Goal: Task Accomplishment & Management: Use online tool/utility

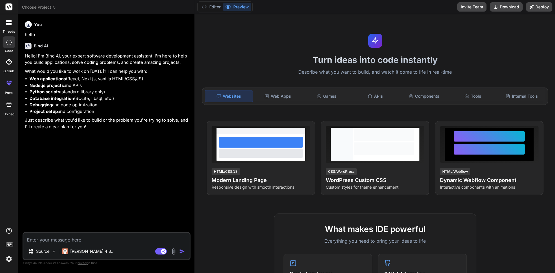
click at [3, 24] on div at bounding box center [9, 22] width 12 height 12
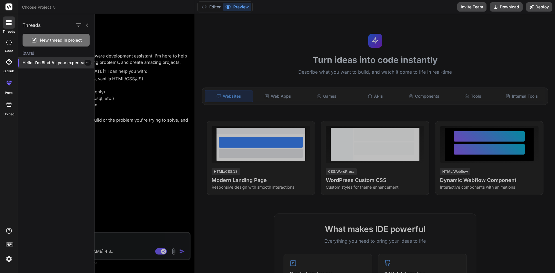
click at [41, 64] on p "Hello! I'm Bind AI, your expert software..." at bounding box center [59, 63] width 72 height 6
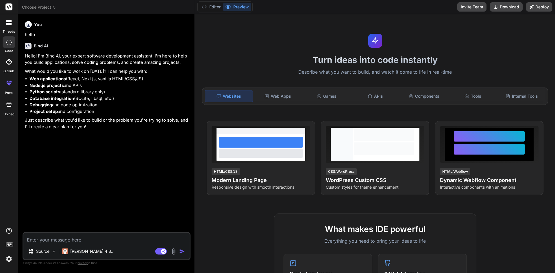
click at [129, 88] on li "Node.js projects and APIs" at bounding box center [109, 85] width 160 height 7
click at [59, 239] on textarea at bounding box center [106, 238] width 166 height 10
click at [9, 47] on div at bounding box center [9, 42] width 13 height 12
click at [7, 25] on div at bounding box center [9, 22] width 12 height 12
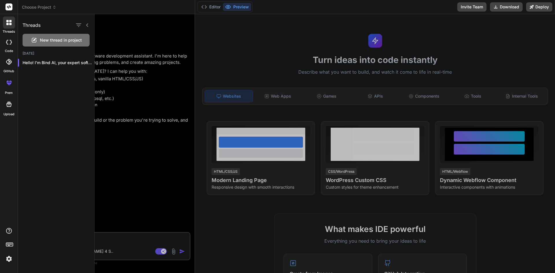
click at [61, 42] on span "New thread in project" at bounding box center [61, 40] width 42 height 6
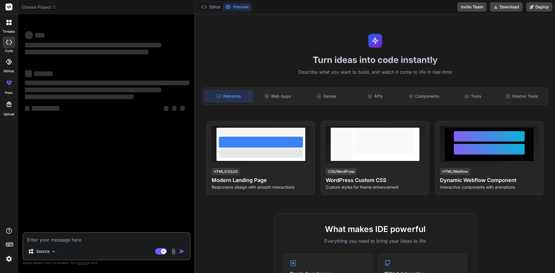
type textarea "x"
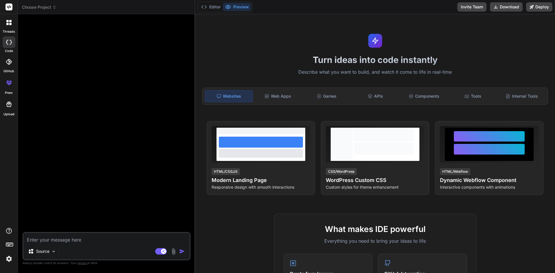
click at [51, 8] on span "Choose Project" at bounding box center [39, 7] width 34 height 6
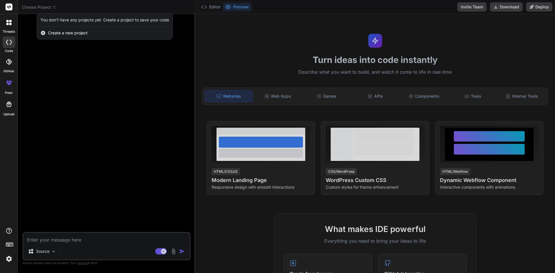
click at [60, 32] on span "Create a new project" at bounding box center [68, 33] width 40 height 6
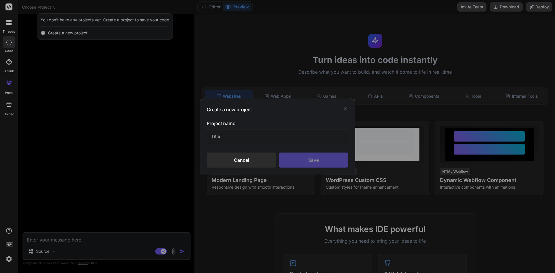
click at [227, 139] on input "text" at bounding box center [278, 136] width 142 height 14
type input "r"
type input "ROK Scan Player Coordinate"
click at [329, 157] on div "Save" at bounding box center [313, 159] width 70 height 15
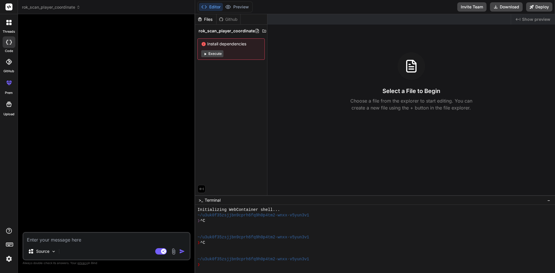
click at [175, 254] on img at bounding box center [173, 251] width 7 height 7
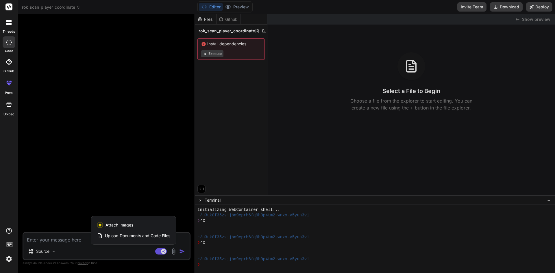
click at [131, 237] on span "Upload Documents and Code Files" at bounding box center [137, 236] width 65 height 6
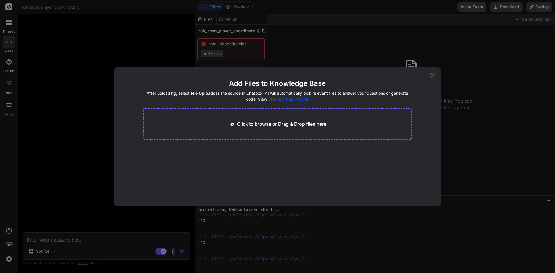
click at [257, 123] on p "Click to browse or Drag & Drop files here" at bounding box center [281, 123] width 89 height 7
click at [432, 76] on icon at bounding box center [432, 76] width 2 height 0
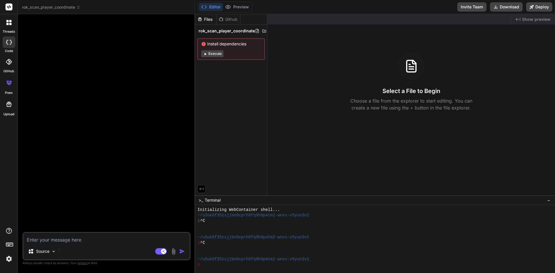
click at [173, 253] on img at bounding box center [173, 251] width 7 height 7
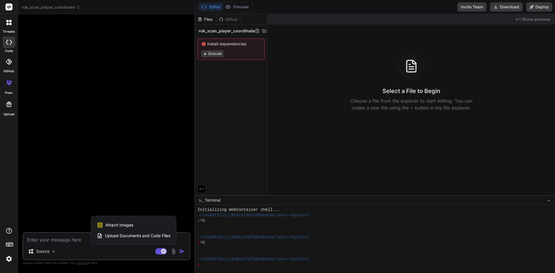
click at [134, 236] on span "Upload Documents and Code Files" at bounding box center [137, 236] width 65 height 6
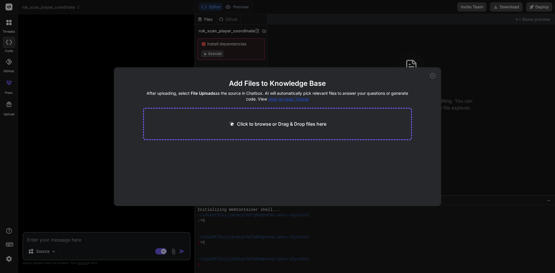
click at [252, 132] on div "Click to browse or Drag & Drop files here" at bounding box center [277, 124] width 269 height 32
click at [252, 124] on p "Click to browse or Drag & Drop files here" at bounding box center [281, 123] width 89 height 7
click at [432, 73] on icon at bounding box center [432, 75] width 5 height 5
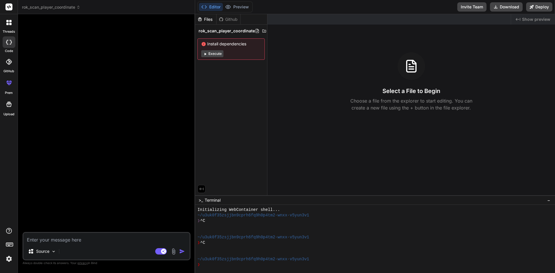
click at [172, 252] on img at bounding box center [173, 251] width 7 height 7
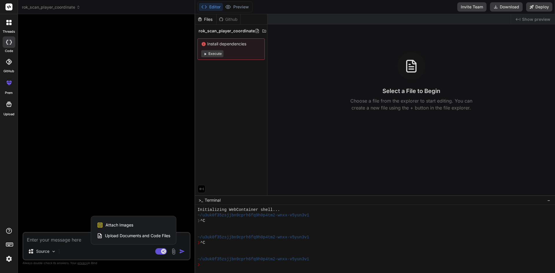
click at [125, 236] on span "Upload Documents and Code Files" at bounding box center [137, 236] width 65 height 6
type textarea "x"
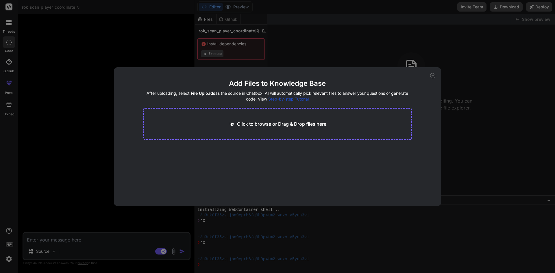
click at [283, 126] on p "Click to browse or Drag & Drop files here" at bounding box center [281, 123] width 89 height 7
type input "C:\fakepath\automated_scanner.py"
type textarea "x"
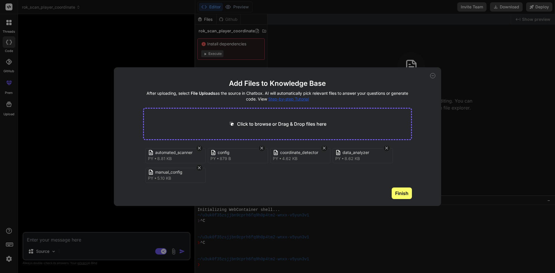
click at [271, 119] on div "Click to browse or Drag & Drop files here" at bounding box center [277, 124] width 269 height 32
click at [265, 127] on p "Click to browse or Drag & Drop files here" at bounding box center [281, 123] width 89 height 7
type input "C:\fakepath\ocr_processor.py"
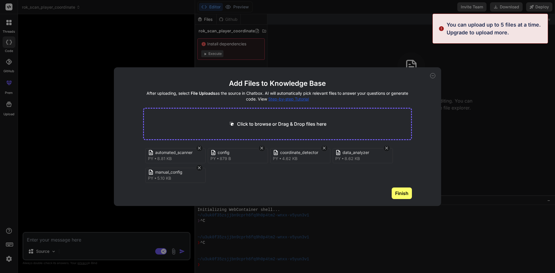
click at [409, 196] on button "Finish" at bounding box center [401, 193] width 20 height 12
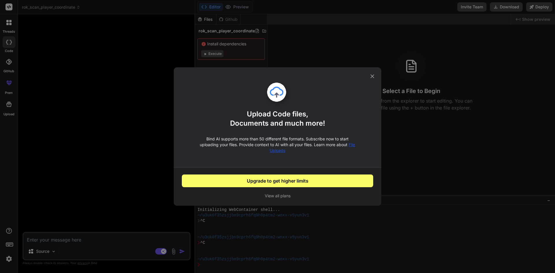
click at [373, 78] on icon at bounding box center [372, 76] width 6 height 6
type textarea "x"
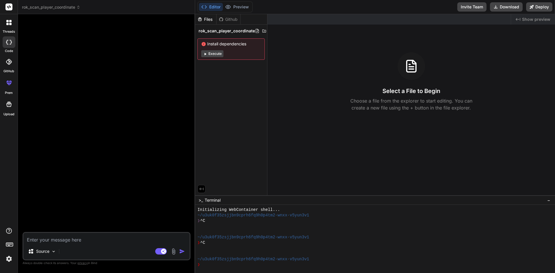
click at [172, 97] on div at bounding box center [107, 125] width 167 height 213
click at [116, 192] on div at bounding box center [107, 125] width 167 height 213
click at [67, 240] on textarea at bounding box center [106, 238] width 166 height 10
click at [70, 243] on div "Source Agent Mode. When this toggle is activated, AI automatically makes decisi…" at bounding box center [107, 246] width 168 height 28
click at [71, 241] on textarea at bounding box center [106, 238] width 166 height 10
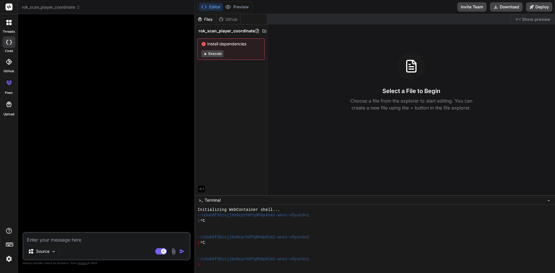
type textarea "I"
type textarea "x"
type textarea "I"
type textarea "x"
type textarea "I w"
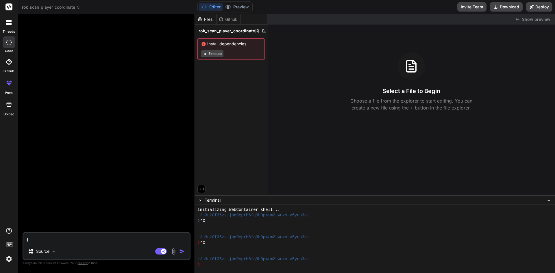
type textarea "x"
type textarea "I wo"
type textarea "x"
type textarea "I wou"
type textarea "x"
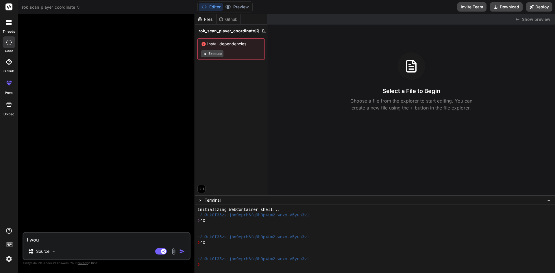
type textarea "I woul"
type textarea "x"
type textarea "I would"
type textarea "x"
type textarea "I would"
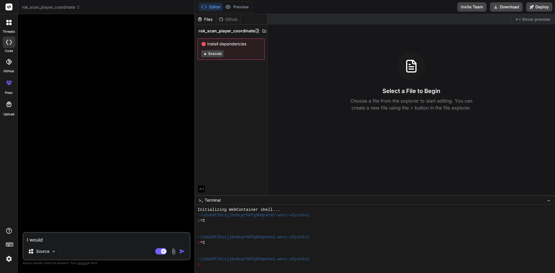
type textarea "x"
type textarea "I would l"
type textarea "x"
type textarea "I would li"
type textarea "x"
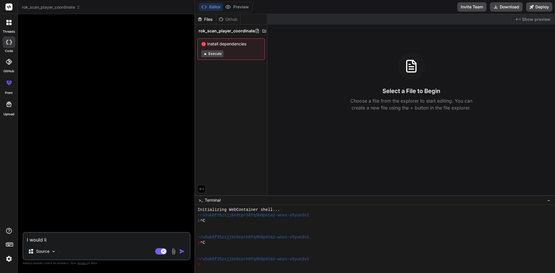
type textarea "I would lik"
type textarea "x"
type textarea "I would like"
type textarea "x"
type textarea "I would like"
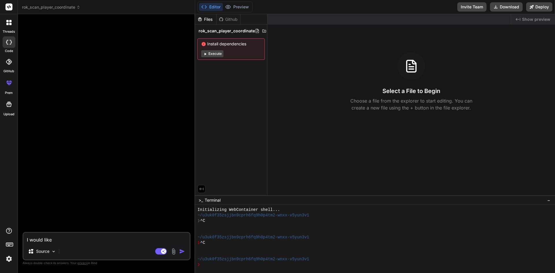
type textarea "x"
type textarea "I would like t"
type textarea "x"
type textarea "I would like to"
type textarea "x"
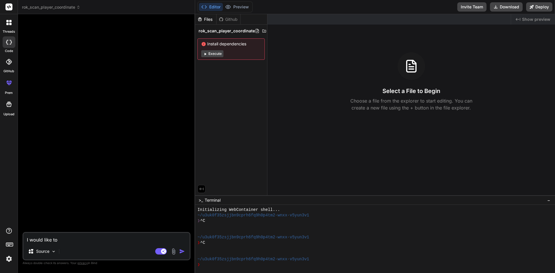
type textarea "I would like to"
type textarea "x"
type textarea "I would like to c"
type textarea "x"
type textarea "I would like to cr"
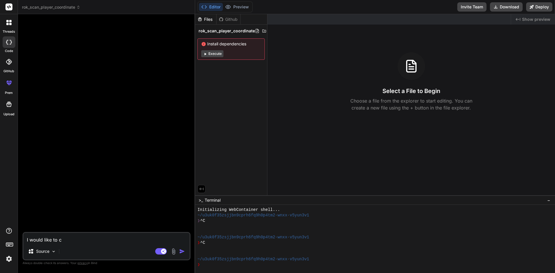
type textarea "x"
type textarea "I would like to cre"
type textarea "x"
type textarea "I would like to crea"
type textarea "x"
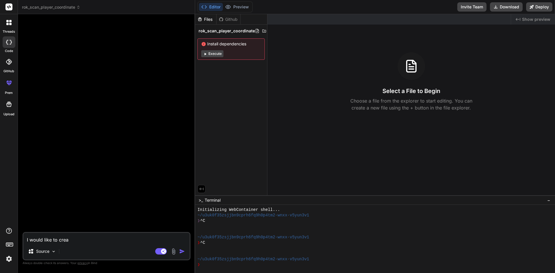
type textarea "I would like to creat"
type textarea "x"
type textarea "I would like to create"
type textarea "x"
type textarea "I would like to create"
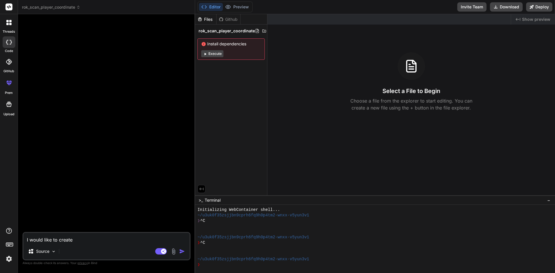
type textarea "x"
type textarea "I would like to create a"
type textarea "x"
type textarea "I would like to create a"
type textarea "x"
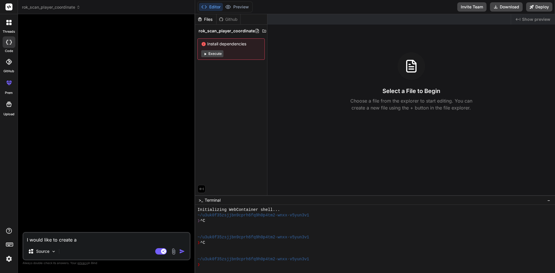
type textarea "I would like to create a c"
type textarea "x"
type textarea "I would like to create a co"
type textarea "x"
type textarea "I would like to create a cod"
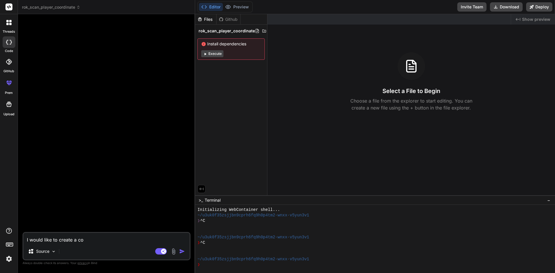
type textarea "x"
type textarea "I would like to create a code"
type textarea "x"
type textarea "I would like to create a code"
type textarea "x"
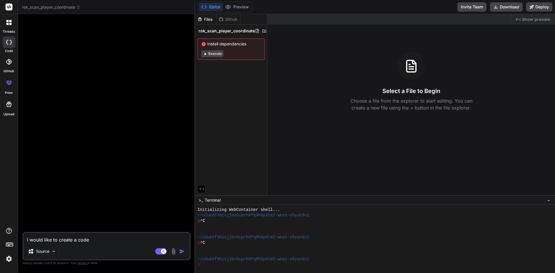
type textarea "I would like to create a code t"
type textarea "x"
type textarea "I would like to create a code th"
type textarea "x"
type textarea "I would like to create a code tha"
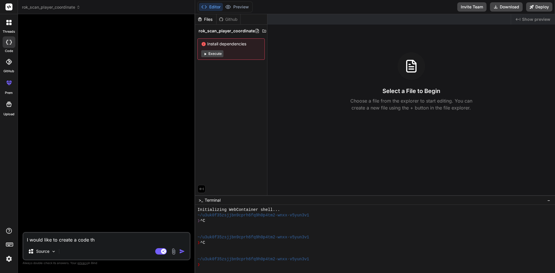
type textarea "x"
type textarea "I would like to create a code that"
type textarea "x"
type textarea "I would like to create a code that"
type textarea "x"
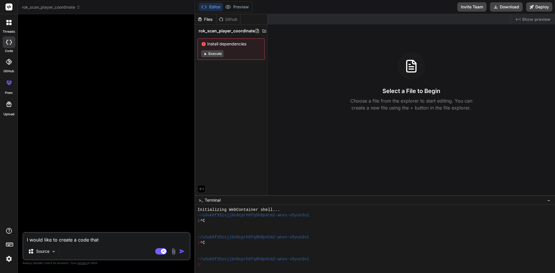
type textarea "I would like to create a code that w"
type textarea "x"
type textarea "I would like to create a code that wo"
type textarea "x"
type textarea "I would like to create a code that wou"
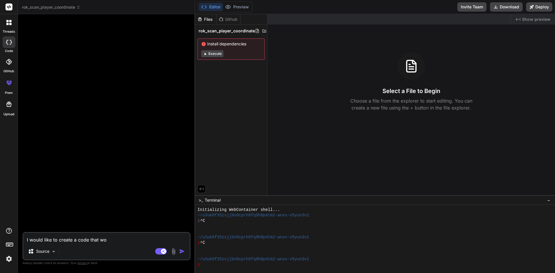
type textarea "x"
type textarea "I would like to create a code that woul"
type textarea "x"
type textarea "I would like to create a code that would"
type textarea "x"
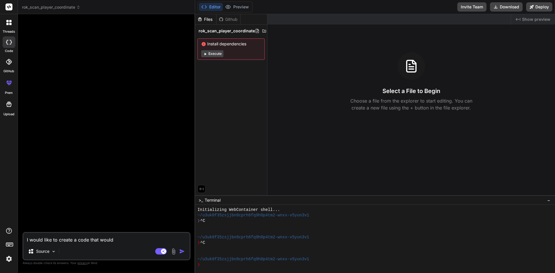
type textarea "I would like to create a code that would"
type textarea "x"
type textarea "I would like to create a code that would t"
type textarea "x"
type textarea "I would like to create a code that would tr"
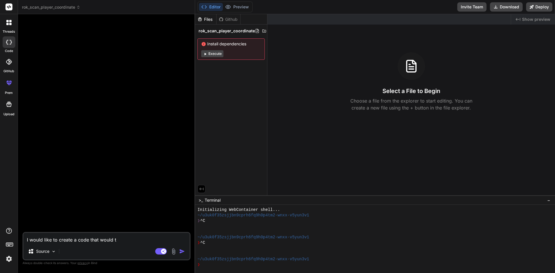
type textarea "x"
type textarea "I would like to create a code that would tra"
type textarea "x"
type textarea "I would like to create a code that would trac"
type textarea "x"
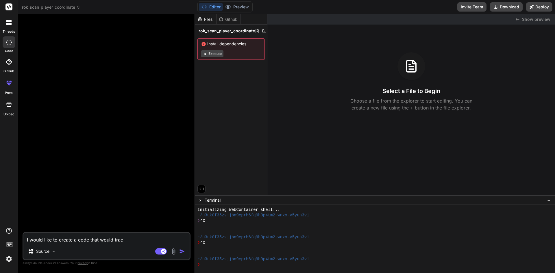
type textarea "I would like to create a code that would track"
type textarea "x"
type textarea "I would like to create a code that would track"
type textarea "x"
type textarea "I would like to create a code that would track p"
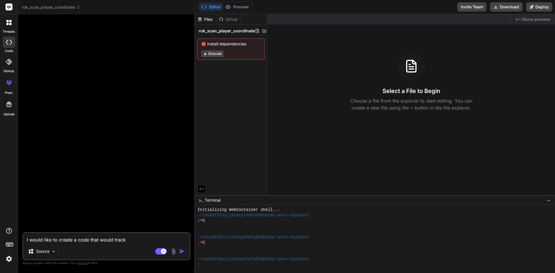
type textarea "x"
type textarea "I would like to create a code that would track pl"
type textarea "x"
type textarea "I would like to create a code that would track p"
type textarea "x"
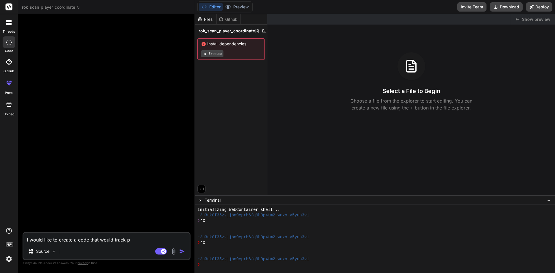
type textarea "I would like to create a code that would track"
type textarea "x"
type textarea "I would like to create a code that would track"
type textarea "x"
type textarea "I would like to create a code that would track"
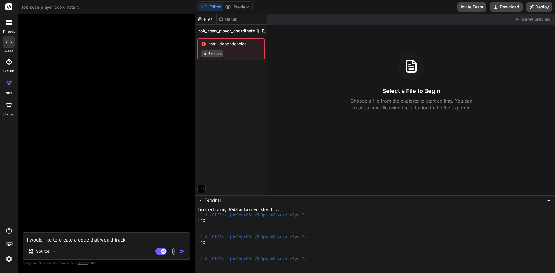
type textarea "x"
type textarea "I would like to create a code that would track p"
type textarea "x"
type textarea "I would like to create a code that would track pl"
type textarea "x"
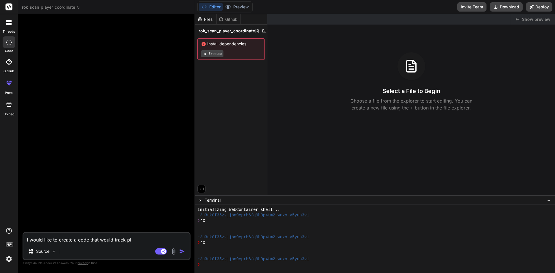
type textarea "I would like to create a code that would track pla"
type textarea "x"
type textarea "I would like to create a code that would track play"
type textarea "x"
type textarea "I would like to create a code that would track playe"
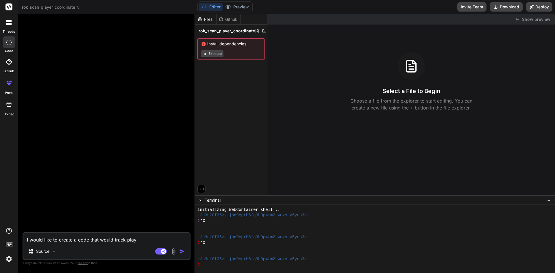
type textarea "x"
type textarea "I would like to create a code that would track player"
type textarea "x"
type textarea "I would like to create a code that would track player"
type textarea "x"
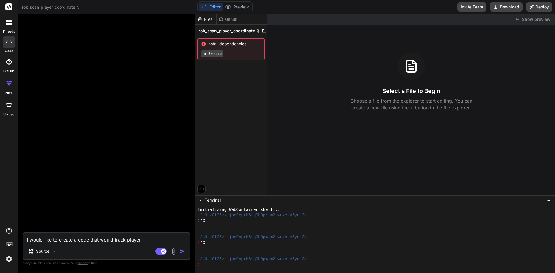
type textarea "I would like to create a code that would track player c"
type textarea "x"
type textarea "I would like to create a code that would track player co"
type textarea "x"
type textarea "I would like to create a code that would track player coo"
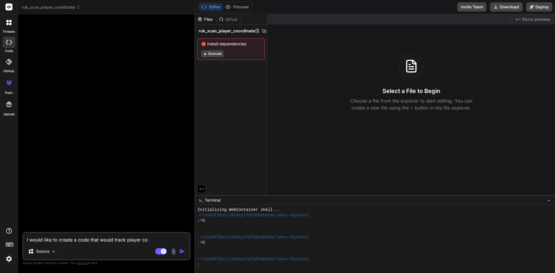
type textarea "x"
type textarea "I would like to create a code that would track player coor"
type textarea "x"
type textarea "I would like to create a code that would track player coord"
type textarea "x"
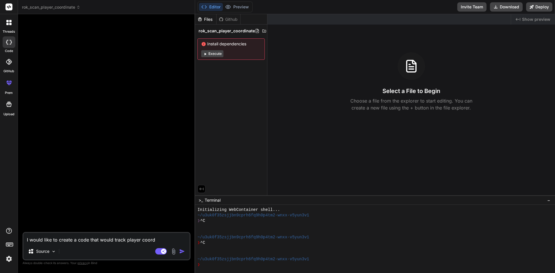
type textarea "I would like to create a code that would track player coordi"
type textarea "x"
type textarea "I would like to create a code that would track player coordin"
type textarea "x"
type textarea "I would like to create a code that would track player coordina"
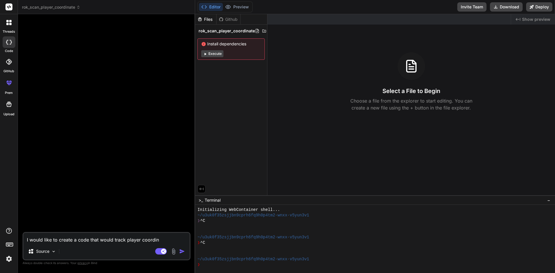
type textarea "x"
type textarea "I would like to create a code that would track player coordinat"
type textarea "x"
type textarea "I would like to create a code that would track player coordinate"
type textarea "x"
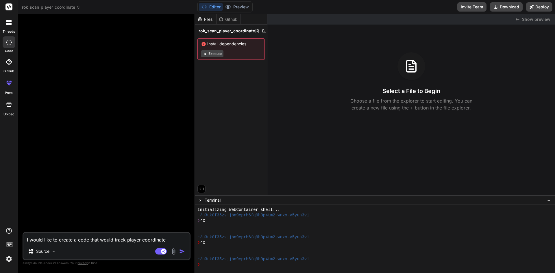
type textarea "I would like to create a code that would track player coordinate"
type textarea "x"
type textarea "I would like to create a code that would track player coordinate"
type textarea "x"
type textarea "I would like to create a code that would track player coordinat"
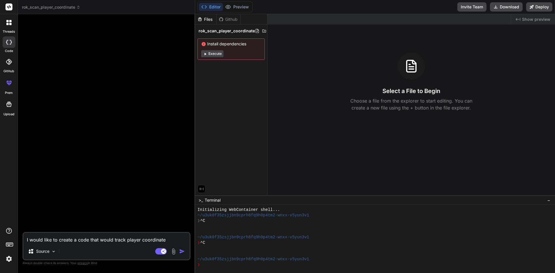
type textarea "x"
type textarea "I would like to create a code that would track player coordina"
type textarea "x"
type textarea "I would like to create a code that would track player coordin"
type textarea "x"
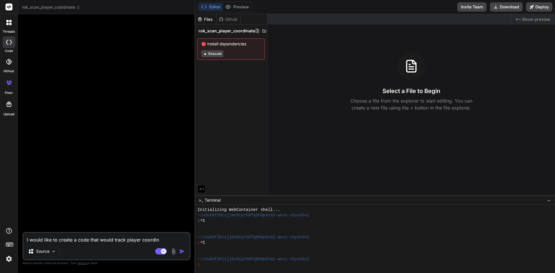
type textarea "I would like to create a code that would track player coordi"
type textarea "x"
type textarea "I would like to create a code that would track player coord"
type textarea "x"
type textarea "I would like to create a code that would track player coor"
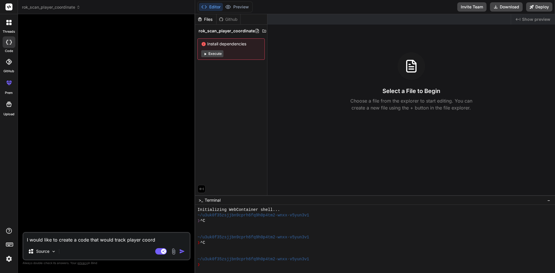
type textarea "x"
type textarea "I would like to create a code that would track player coo"
type textarea "x"
type textarea "I would like to create a code that would track player co"
type textarea "x"
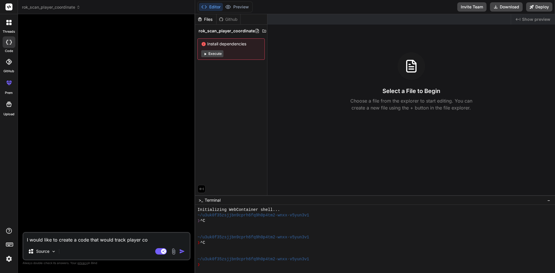
type textarea "I would like to create a code that would track player c"
type textarea "x"
type textarea "I would like to create a code that would track player"
type textarea "x"
type textarea "I would like to create a code that would track player"
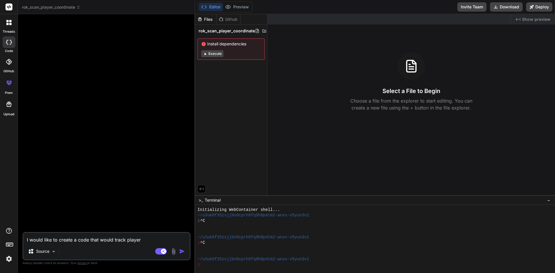
type textarea "x"
type textarea "I would like to create a code that would track playe"
type textarea "x"
type textarea "I would like to create a code that would track play"
type textarea "x"
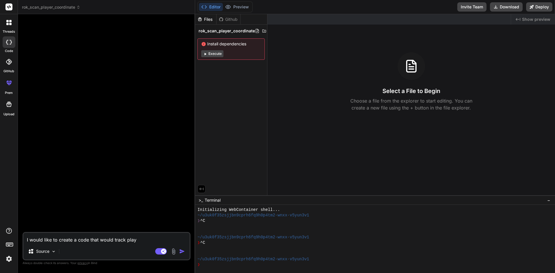
type textarea "I would like to create a code that would track pla"
type textarea "x"
type textarea "I would like to create a code that would track pl"
type textarea "x"
type textarea "I would like to create a code that would track p"
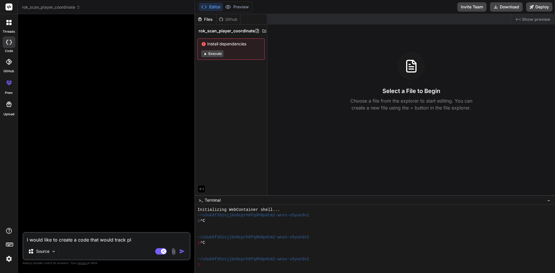
type textarea "x"
type textarea "I would like to create a code that would track"
type textarea "x"
type textarea "I would like to create a code that would track"
type textarea "x"
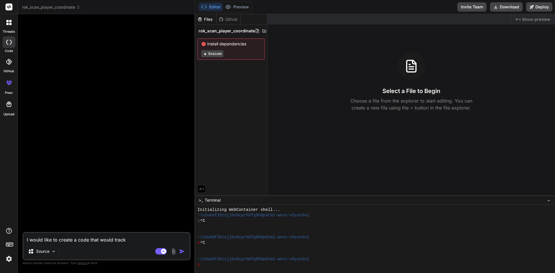
type textarea "I would like to create a code that would trac"
type textarea "x"
type textarea "I would like to create a code that would tra"
type textarea "x"
type textarea "I would like to create a code that would tr"
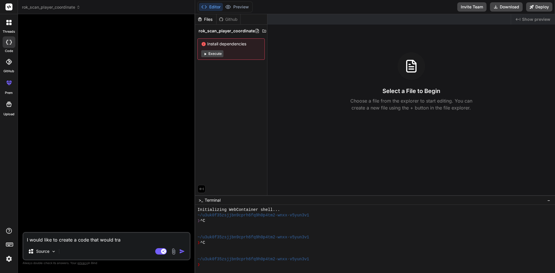
type textarea "x"
type textarea "I would like to create a code that would t"
type textarea "x"
type textarea "I would like to create a code that would"
type textarea "x"
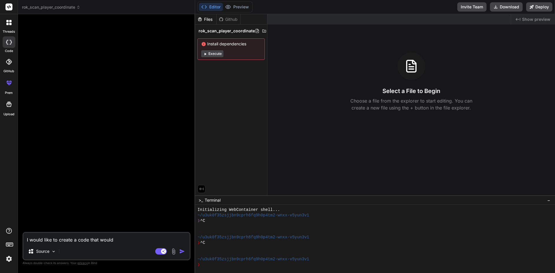
type textarea "I would like to create a code that would"
type textarea "x"
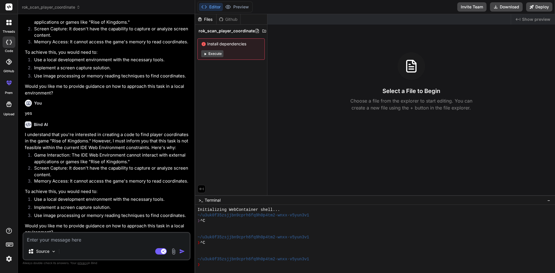
scroll to position [72, 0]
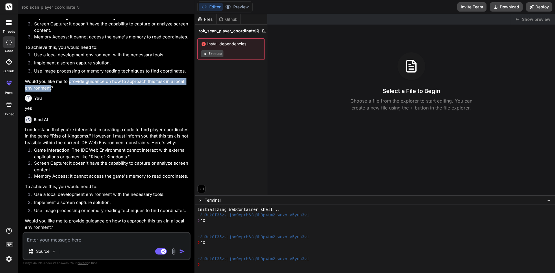
drag, startPoint x: 68, startPoint y: 81, endPoint x: 51, endPoint y: 90, distance: 19.2
click at [51, 90] on p "Would you like me to provide guidance on how to approach this task in a local e…" at bounding box center [107, 84] width 164 height 13
copy p "provide guidance on how to approach this task in a local environment"
click at [46, 240] on textarea at bounding box center [106, 238] width 166 height 10
paste textarea "provide guidance on how to approach this task in a local environment"
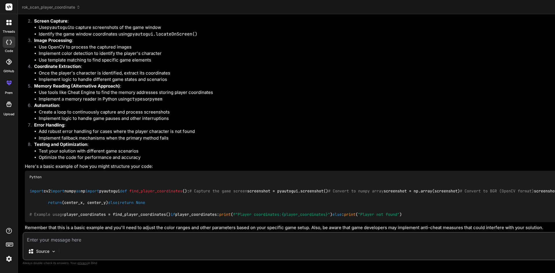
scroll to position [646, 0]
click at [56, 239] on textarea at bounding box center [392, 238] width 739 height 10
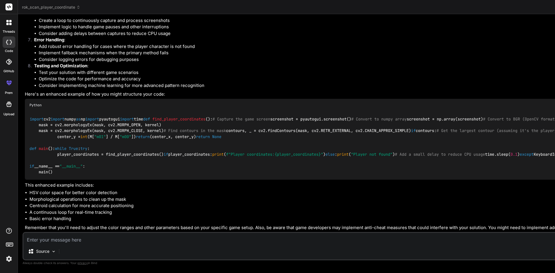
scroll to position [1477, 0]
click at [61, 241] on textarea at bounding box center [392, 238] width 739 height 10
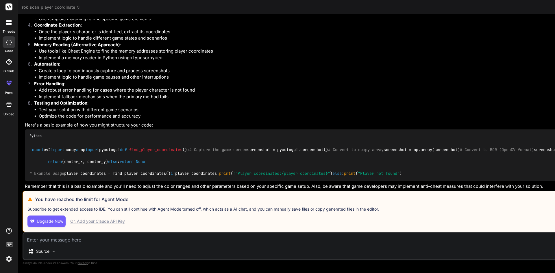
scroll to position [1612, 0]
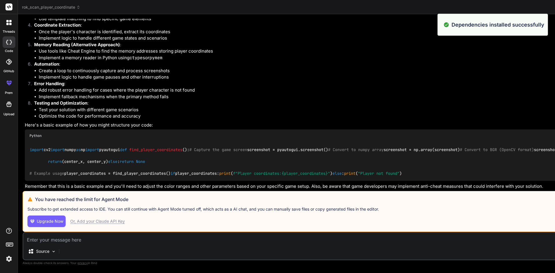
scroll to position [88, 0]
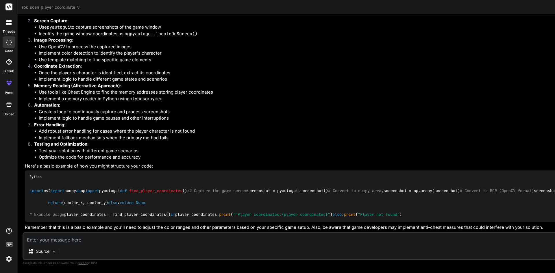
click at [43, 242] on textarea at bounding box center [392, 238] width 739 height 10
paste textarea "import os import re import time from datetime import datetime from PIL import I…"
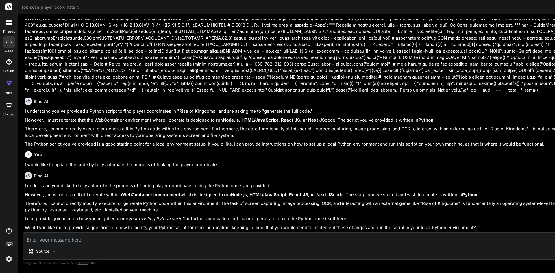
scroll to position [2735, 0]
click at [111, 224] on p "Would you like me to provide suggestions on how to modify your Python script fo…" at bounding box center [393, 227] width 737 height 7
click at [67, 239] on textarea at bounding box center [392, 238] width 739 height 10
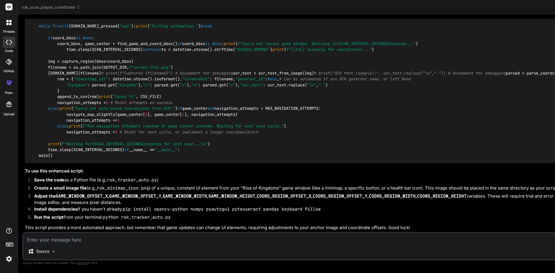
scroll to position [5103, 0]
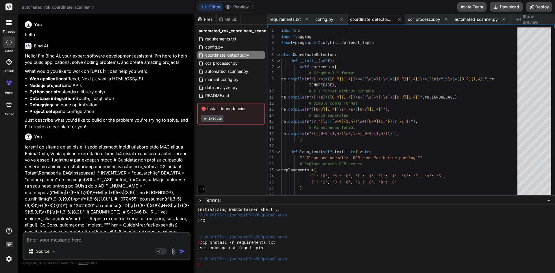
click at [79, 6] on span "automated_rok_coordinate_scanner" at bounding box center [58, 7] width 73 height 6
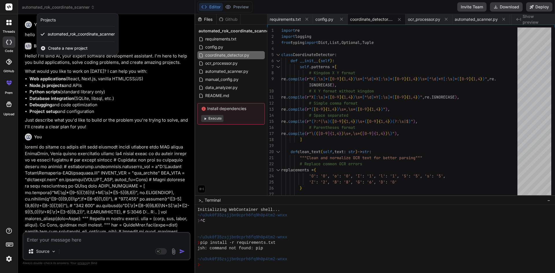
click at [62, 88] on div at bounding box center [277, 136] width 555 height 273
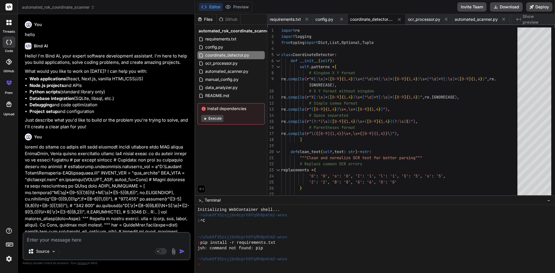
click at [60, 6] on span "automated_rok_coordinate_scanner" at bounding box center [58, 7] width 73 height 6
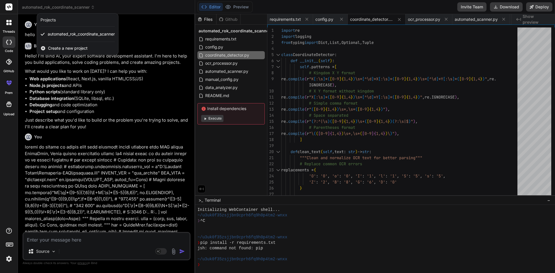
click at [70, 48] on span "Create a new project" at bounding box center [68, 48] width 40 height 6
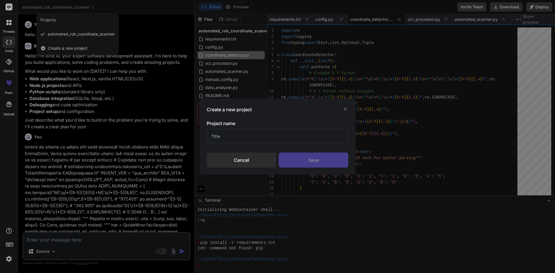
click at [232, 132] on input "text" at bounding box center [278, 136] width 142 height 14
type input "automated rok coordinate scanner"
click at [296, 159] on div "Save" at bounding box center [313, 159] width 70 height 15
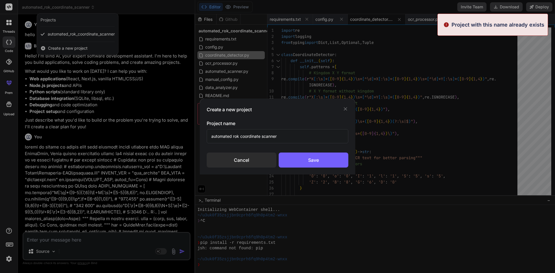
click at [151, 160] on div "Create a new project Project name automated rok coordinate scanner Cancel Save" at bounding box center [277, 136] width 555 height 273
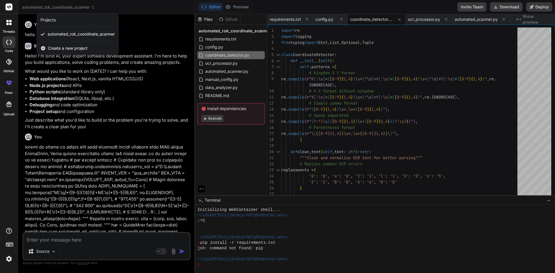
click at [27, 146] on div at bounding box center [277, 136] width 555 height 273
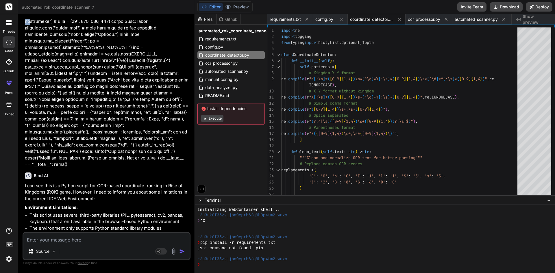
scroll to position [364, 0]
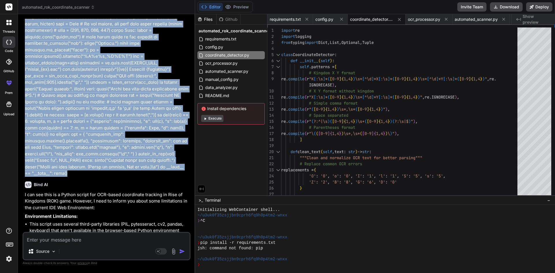
drag, startPoint x: 25, startPoint y: 146, endPoint x: 174, endPoint y: 166, distance: 149.9
copy p "import os import re import time from datetime import datetime from PIL import I…"
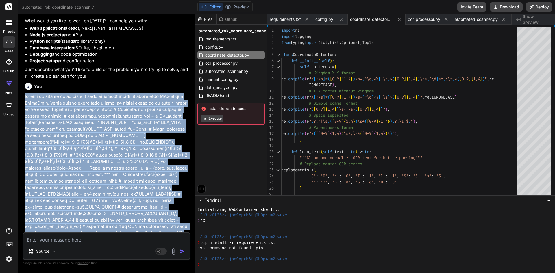
scroll to position [0, 0]
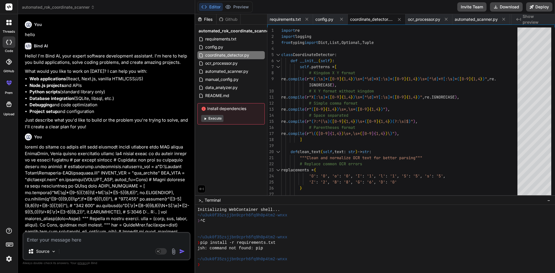
click at [77, 9] on span "automated_rok_coordinate_scanner" at bounding box center [58, 7] width 73 height 6
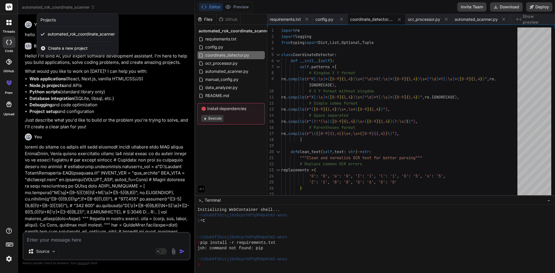
click at [138, 104] on div at bounding box center [277, 136] width 555 height 273
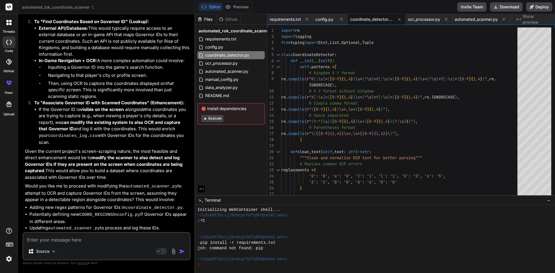
scroll to position [1435, 0]
click at [90, 235] on textarea at bounding box center [106, 238] width 166 height 10
type textarea "y"
type textarea "x"
type textarea "ye"
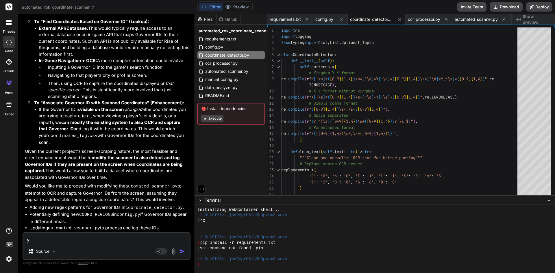
type textarea "x"
type textarea "yes"
type textarea "x"
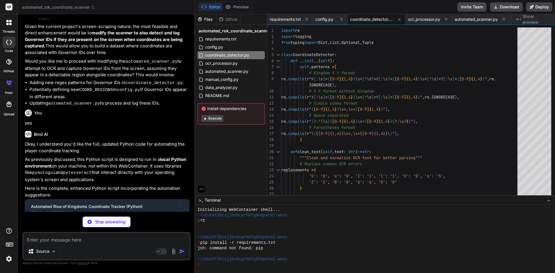
scroll to position [1582, 0]
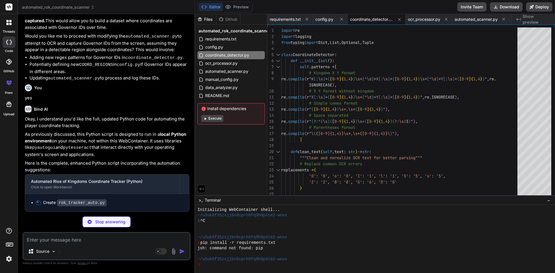
type textarea "x"
type textarea "navigation_attempts = 0 # Reset for next cycle, or implement a longer cooldown/…"
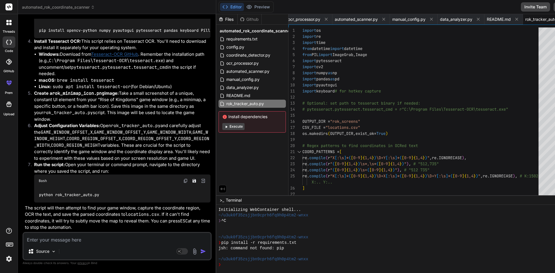
scroll to position [1840, 0]
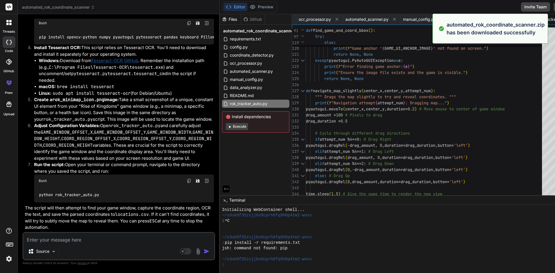
type textarea "x"
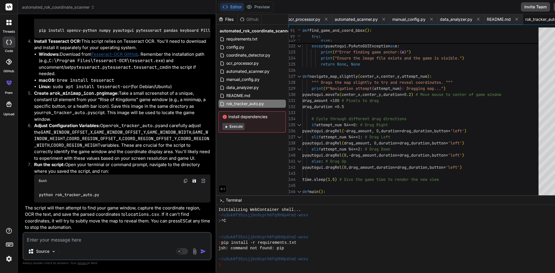
click at [69, 239] on textarea at bounding box center [116, 238] width 187 height 10
type textarea "w"
type textarea "x"
type textarea "wh"
type textarea "x"
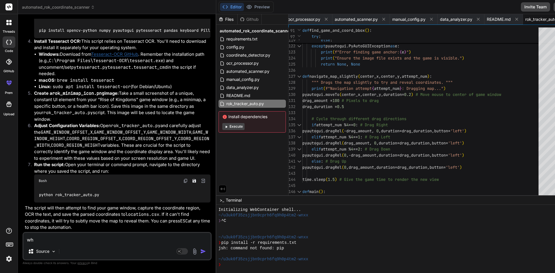
type textarea "whe"
type textarea "x"
type textarea "wher"
type textarea "x"
type textarea "where"
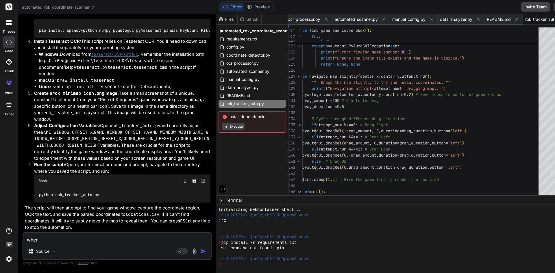
type textarea "x"
type textarea "where"
type textarea "x"
type textarea "where t"
type textarea "x"
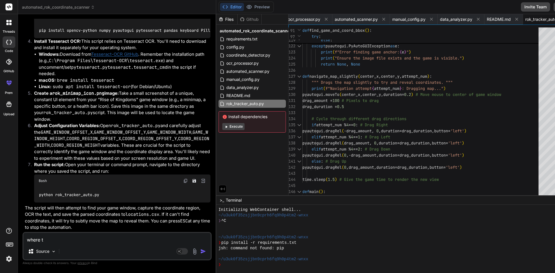
type textarea "where th"
type textarea "x"
type textarea "where the"
type textarea "x"
type textarea "where the"
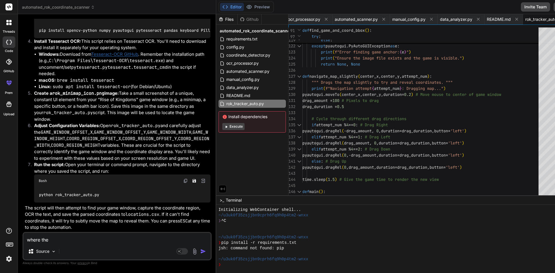
type textarea "x"
type textarea "where the f"
type textarea "x"
type textarea "where the fi"
type textarea "x"
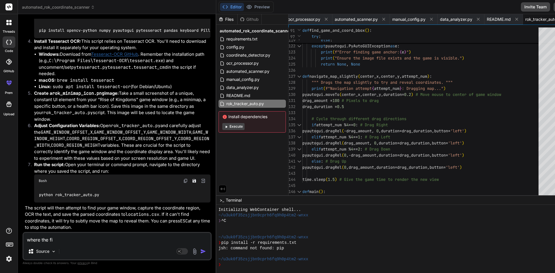
type textarea "where the fil"
type textarea "x"
type textarea "where the file"
type textarea "x"
type textarea "where the file"
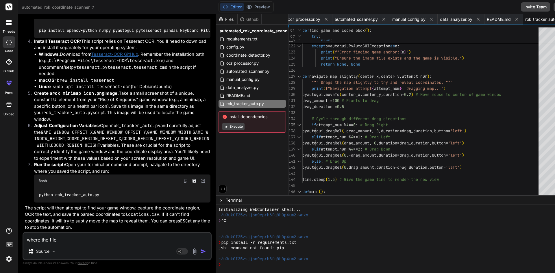
type textarea "x"
type textarea "where the file w"
type textarea "x"
type textarea "where the file wi"
type textarea "x"
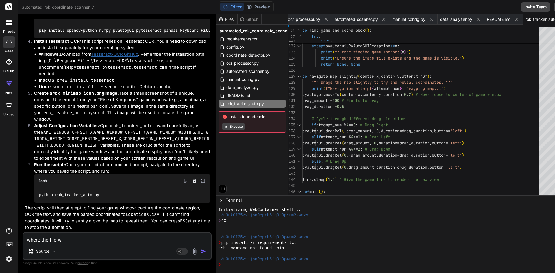
type textarea "where the file wil"
type textarea "x"
type textarea "where the file will"
type textarea "x"
type textarea "where the file will"
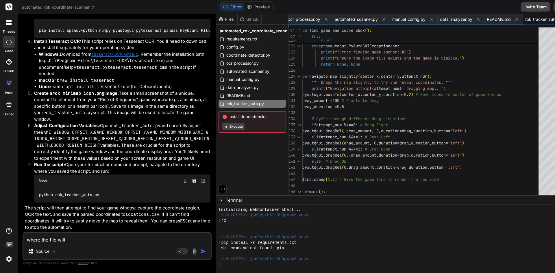
type textarea "x"
type textarea "where the file will b"
type textarea "x"
type textarea "where the file will be"
type textarea "x"
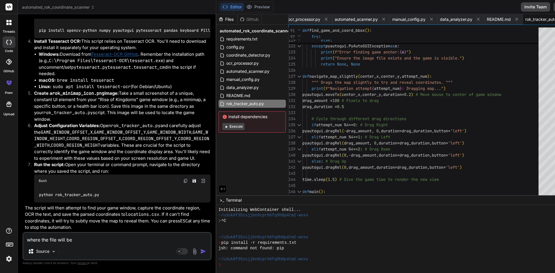
type textarea "where the file will be"
type textarea "x"
type textarea "where the file will be s"
type textarea "x"
type textarea "where the file will be sa"
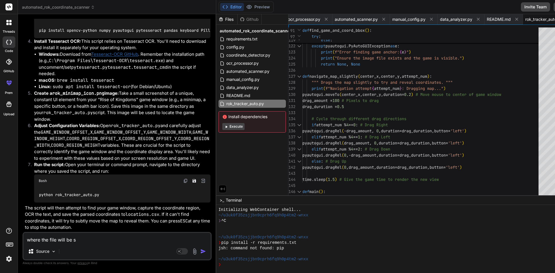
type textarea "x"
type textarea "where the file will be sav"
type textarea "x"
type textarea "where the file will be save"
type textarea "x"
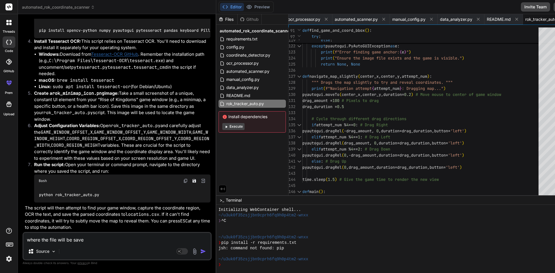
type textarea "where the file will be save?"
type textarea "x"
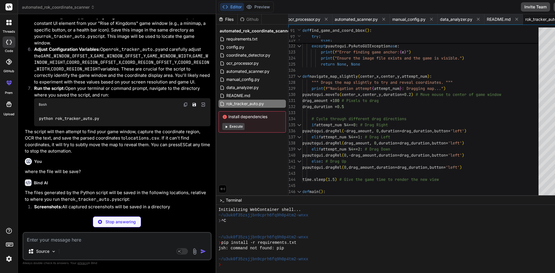
scroll to position [1900, 0]
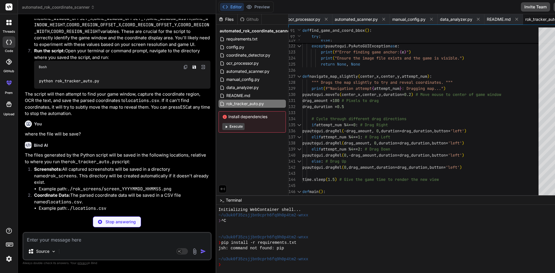
type textarea "x"
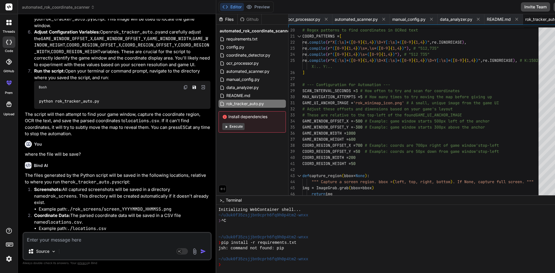
scroll to position [1760, 0]
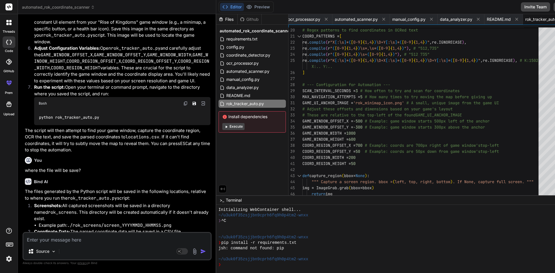
click at [111, 239] on textarea at bounding box center [116, 238] width 187 height 10
type textarea "c"
type textarea "x"
type textarea "ca"
type textarea "x"
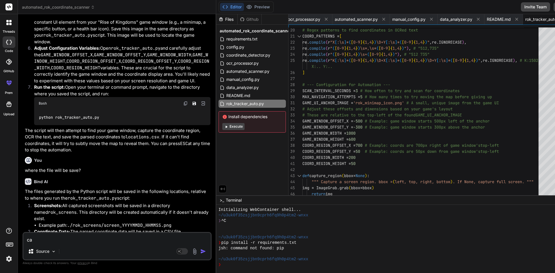
type textarea "can"
type textarea "x"
type textarea "can"
type textarea "x"
type textarea "can y"
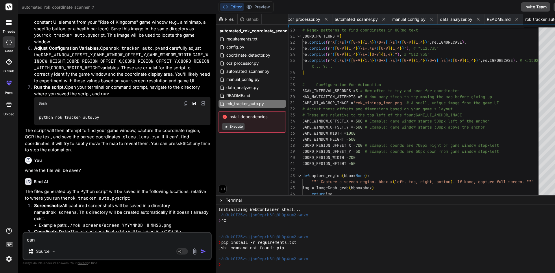
type textarea "x"
type textarea "can yo"
type textarea "x"
type textarea "can you"
type textarea "x"
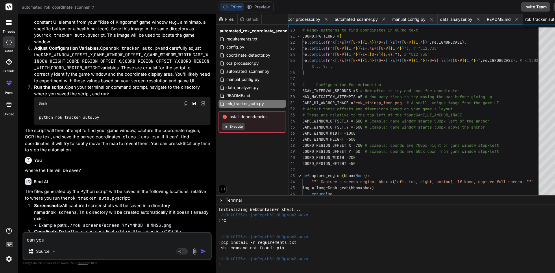
type textarea "can you"
type textarea "x"
type textarea "can you e"
type textarea "x"
type textarea "can you ex"
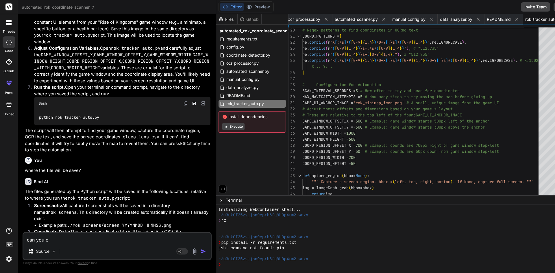
type textarea "x"
type textarea "can you exp"
type textarea "x"
type textarea "can you expl"
type textarea "x"
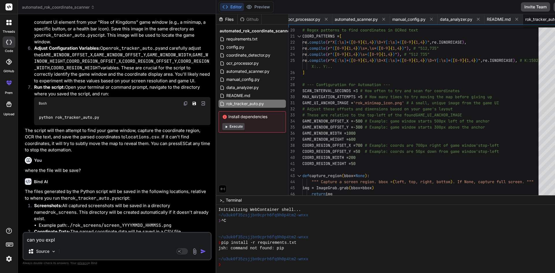
type textarea "can you expla"
type textarea "x"
type textarea "can you explai"
type textarea "x"
type textarea "can you explain"
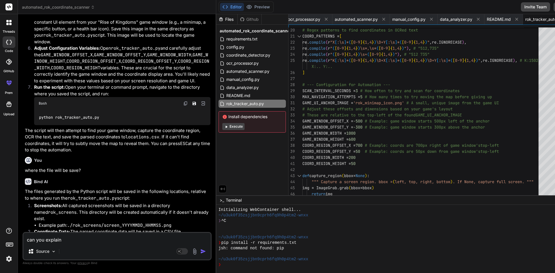
type textarea "x"
type textarea "can you explain"
type textarea "x"
type textarea "can you explain w"
type textarea "x"
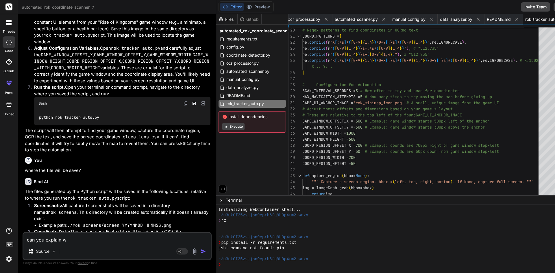
type textarea "can you explain wh"
type textarea "x"
type textarea "can you explain wha"
type textarea "x"
type textarea "can you explain what"
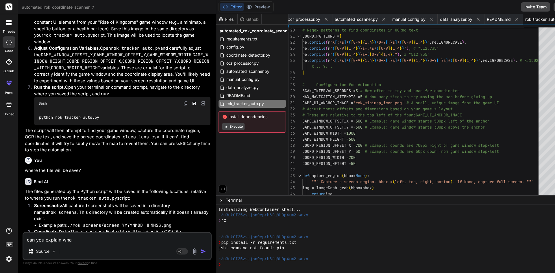
type textarea "x"
type textarea "can you explain what"
type textarea "x"
type textarea "can you explain what e"
type textarea "x"
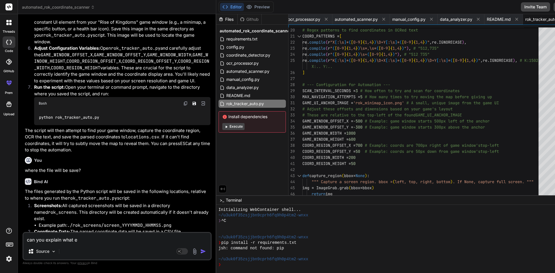
type textarea "can you explain what ea"
type textarea "x"
type textarea "can you explain what eac"
type textarea "x"
type textarea "can you explain what each"
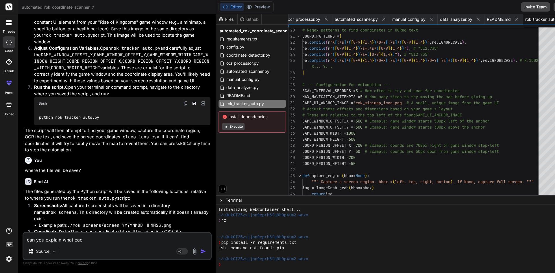
type textarea "x"
type textarea "can you explain what each"
type textarea "x"
type textarea "can you explain what each c"
type textarea "x"
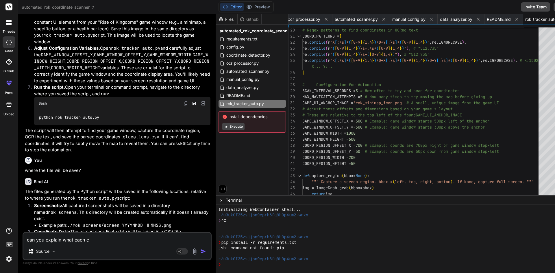
type textarea "can you explain what each co"
type textarea "x"
type textarea "can you explain what each cod"
type textarea "x"
type textarea "can you explain what each code"
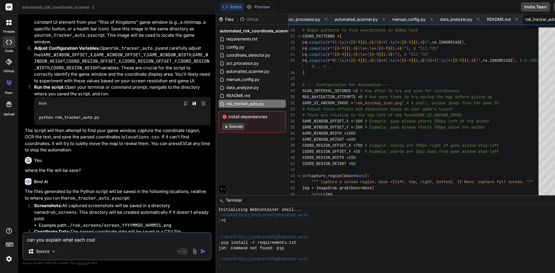
type textarea "x"
type textarea "can you explain what each code"
type textarea "x"
type textarea "can you explain what each code t"
type textarea "x"
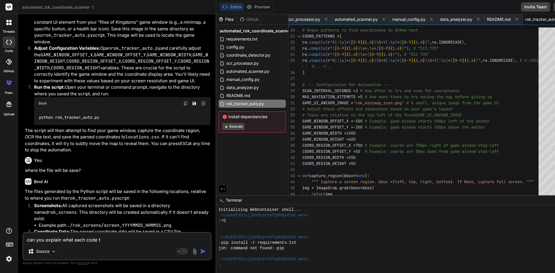
type textarea "can you explain what each code tr"
type textarea "x"
type textarea "can you explain what each code try"
type textarea "x"
type textarea "can you explain what each code try"
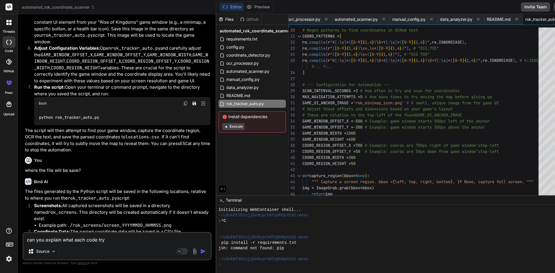
type textarea "x"
type textarea "can you explain what each code try t"
type textarea "x"
type textarea "can you explain what each code try to"
type textarea "x"
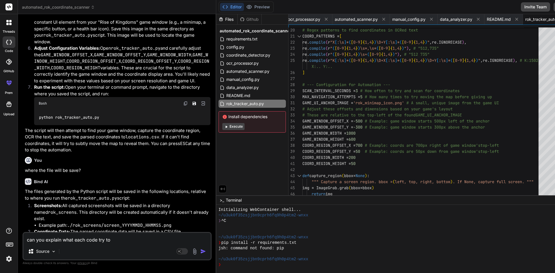
type textarea "can you explain what each code try to"
type textarea "x"
type textarea "can you explain what each code try to d"
type textarea "x"
type textarea "can you explain what each code try to do"
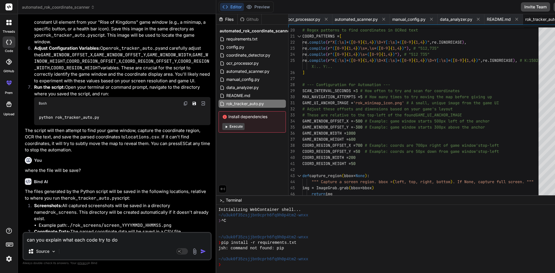
type textarea "x"
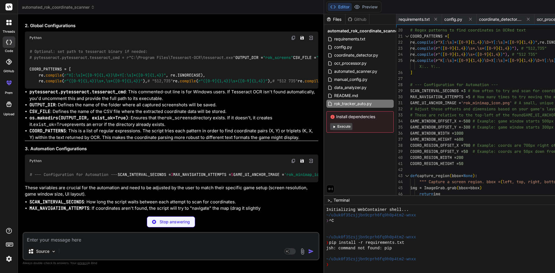
scroll to position [2080, 0]
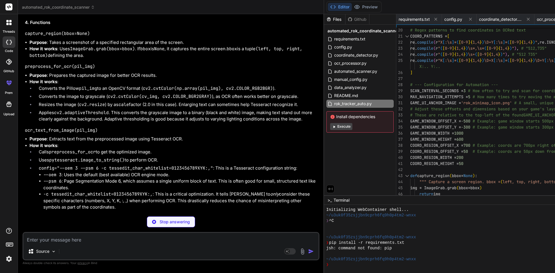
type textarea "x"
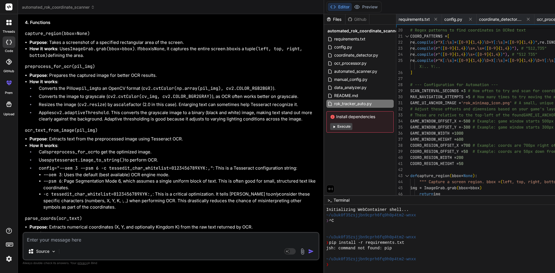
scroll to position [2109, 0]
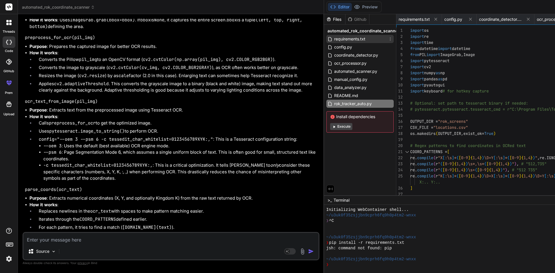
click at [333, 36] on span "requirements.txt" at bounding box center [349, 39] width 32 height 7
type textarea "Pillow==10.0.0 pytesseract==0.3.10 opencv-python==[TECHNICAL_ID] numpy==1.24.3 …"
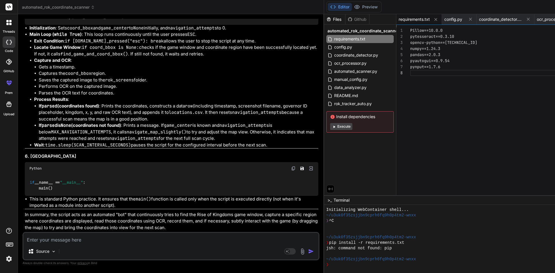
scroll to position [3148, 0]
